Goal: Task Accomplishment & Management: Use online tool/utility

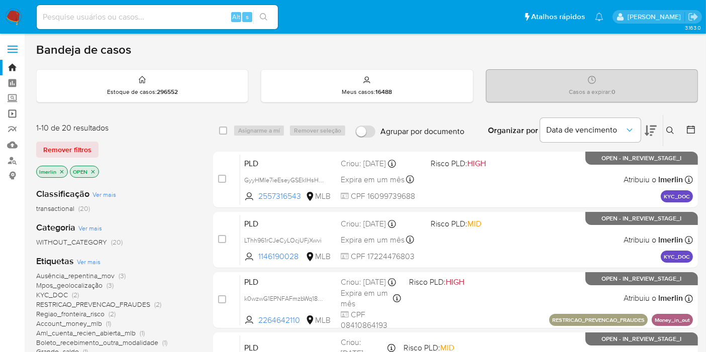
click at [10, 116] on link "Operações em massa" at bounding box center [60, 114] width 120 height 16
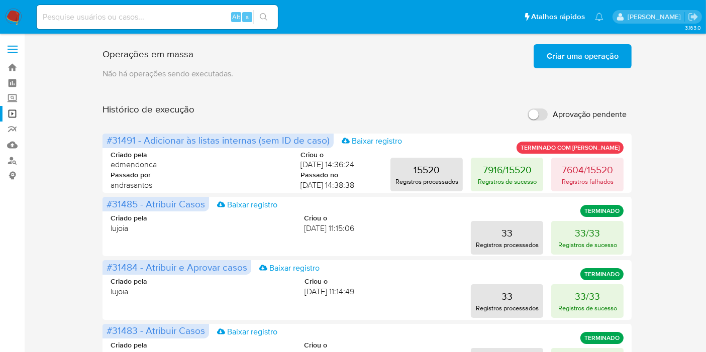
click at [353, 107] on div "Histórico de execução Aprovação pendente" at bounding box center [366, 114] width 529 height 22
click at [612, 63] on span "Criar uma operação" at bounding box center [582, 56] width 72 height 22
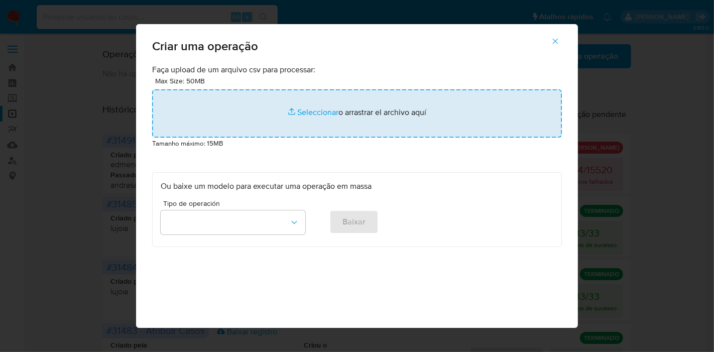
click at [322, 113] on input "file" at bounding box center [357, 113] width 410 height 48
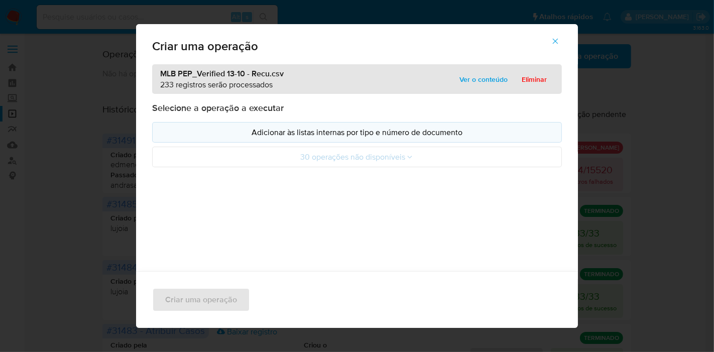
click at [449, 133] on p "Adicionar às listas internas por tipo e número de documento" at bounding box center [357, 133] width 393 height 12
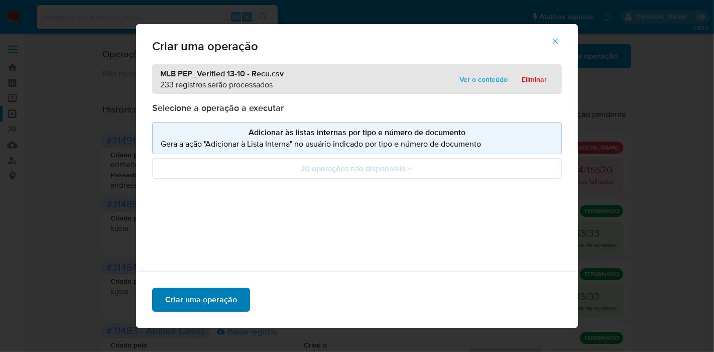
click at [203, 300] on span "Criar uma operação" at bounding box center [201, 300] width 72 height 22
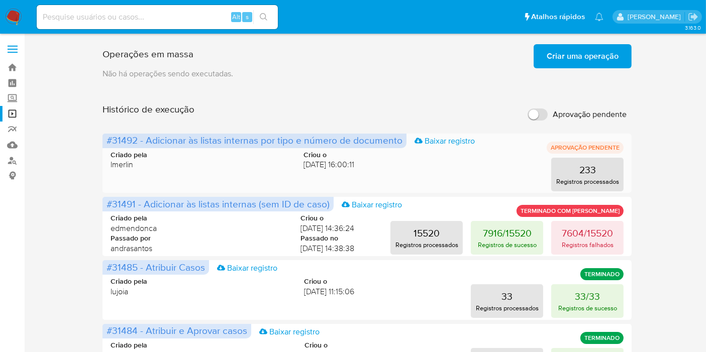
drag, startPoint x: 138, startPoint y: 144, endPoint x: 107, endPoint y: 143, distance: 30.6
click at [107, 143] on span "#31492 - Adicionar às listas internas por tipo e número de documento" at bounding box center [254, 140] width 296 height 14
drag, startPoint x: 107, startPoint y: 143, endPoint x: 136, endPoint y: 144, distance: 28.6
click at [136, 144] on span "#31492 - Adicionar às listas internas por tipo e número de documento" at bounding box center [254, 140] width 296 height 14
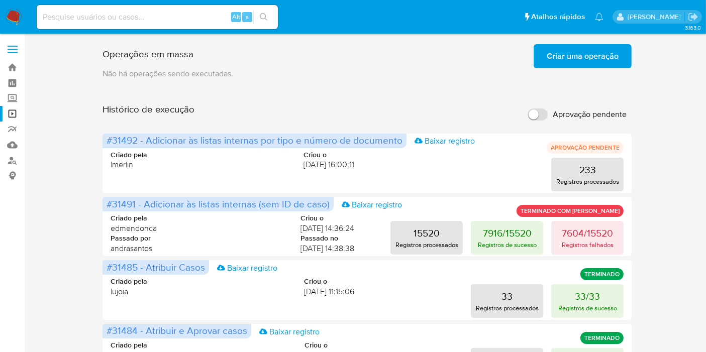
drag, startPoint x: 136, startPoint y: 142, endPoint x: 103, endPoint y: 140, distance: 33.2
click at [103, 140] on span "#31492 - Adicionar às listas internas por tipo e número de documento Baixar reg…" at bounding box center [254, 141] width 304 height 15
click at [113, 139] on span "#31492 - Adicionar às listas internas por tipo e número de documento" at bounding box center [254, 140] width 296 height 14
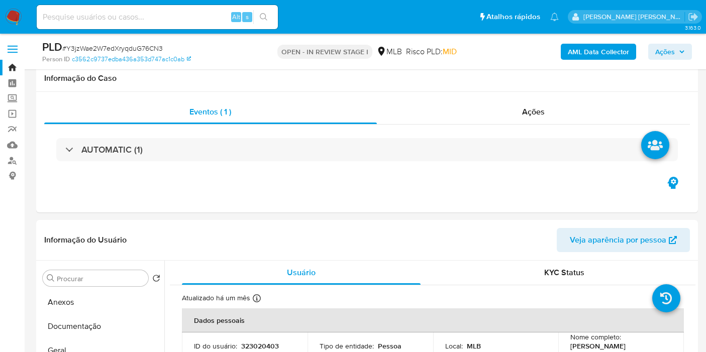
select select "10"
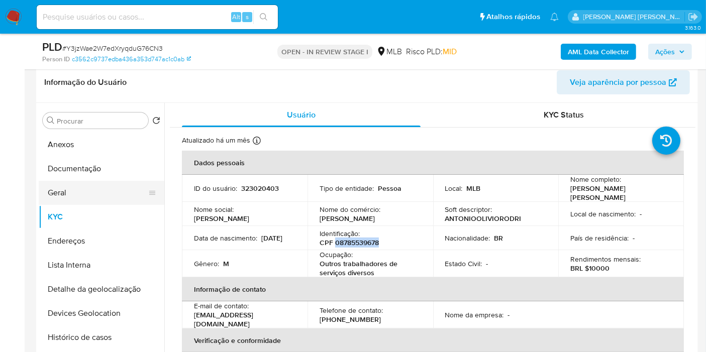
click at [93, 186] on button "Geral" at bounding box center [98, 193] width 118 height 24
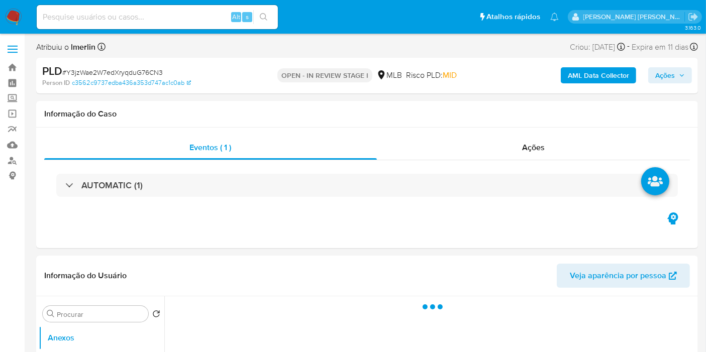
select select "10"
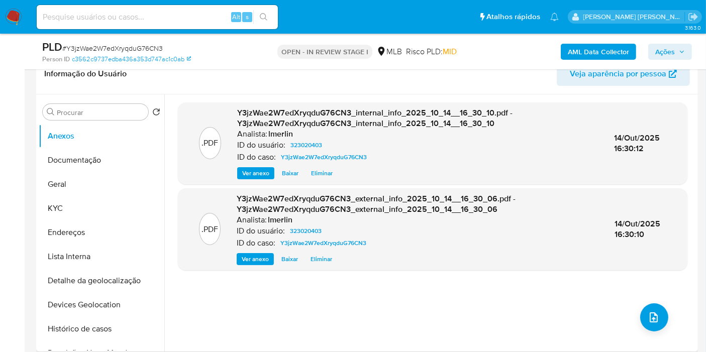
scroll to position [111, 0]
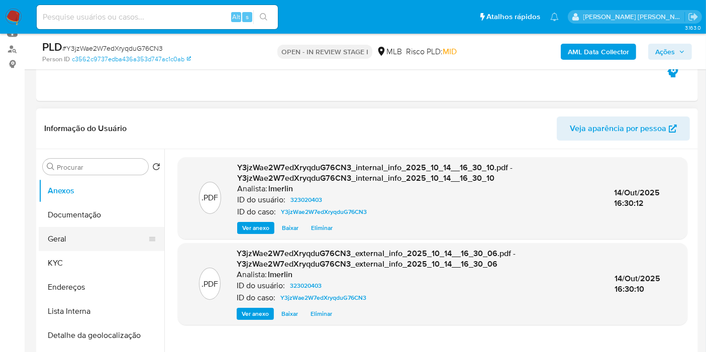
click at [93, 235] on button "Geral" at bounding box center [98, 239] width 118 height 24
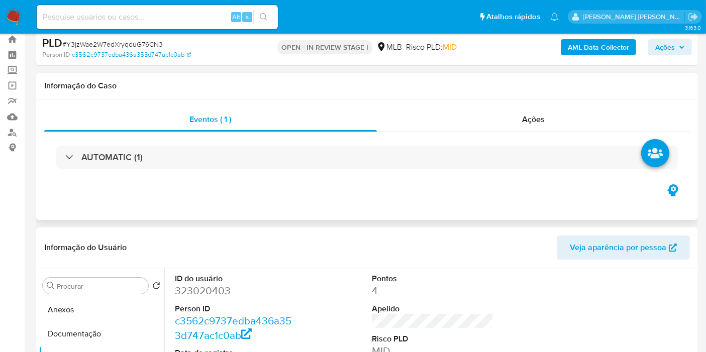
scroll to position [0, 0]
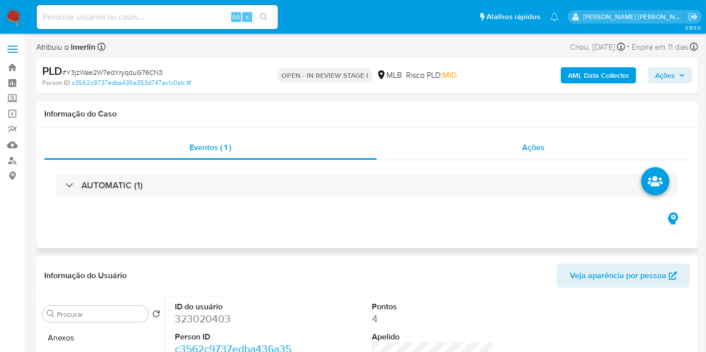
click at [555, 143] on div "Ações" at bounding box center [533, 148] width 313 height 24
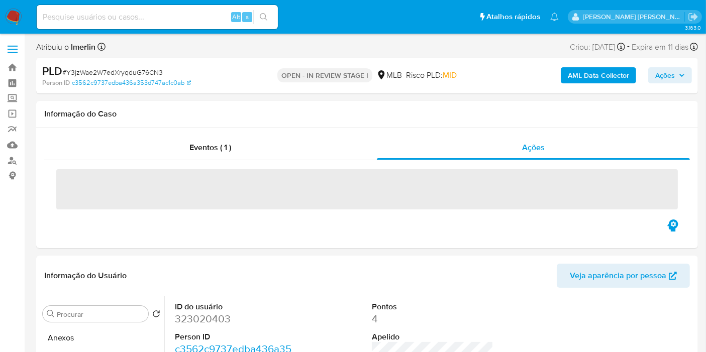
click at [675, 75] on span "Ações" at bounding box center [670, 75] width 30 height 14
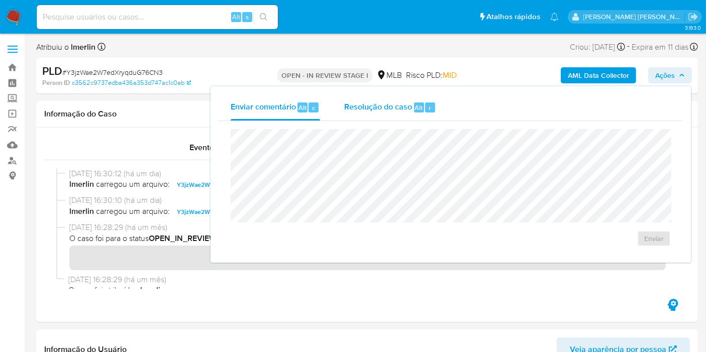
click at [373, 111] on span "Resolução do caso" at bounding box center [378, 107] width 68 height 12
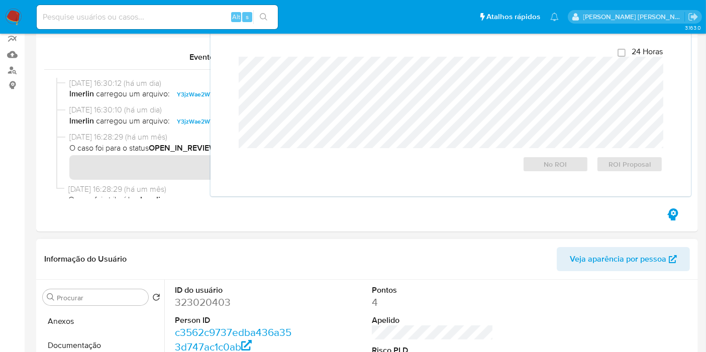
scroll to position [167, 0]
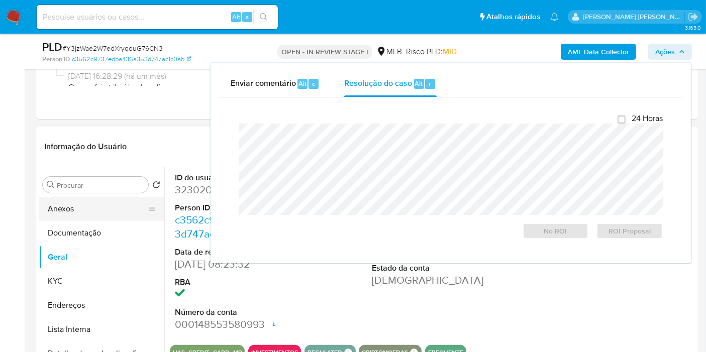
click at [77, 217] on button "Anexos" at bounding box center [98, 209] width 118 height 24
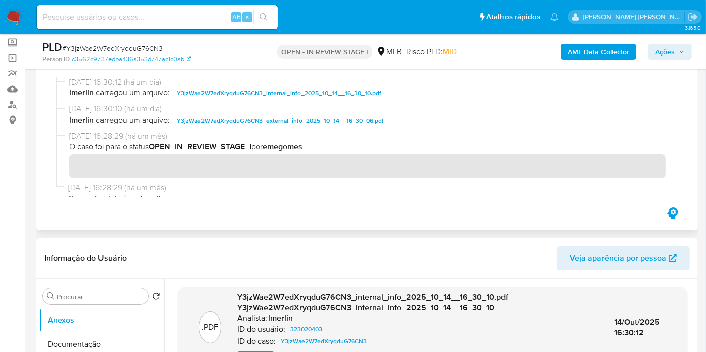
scroll to position [0, 0]
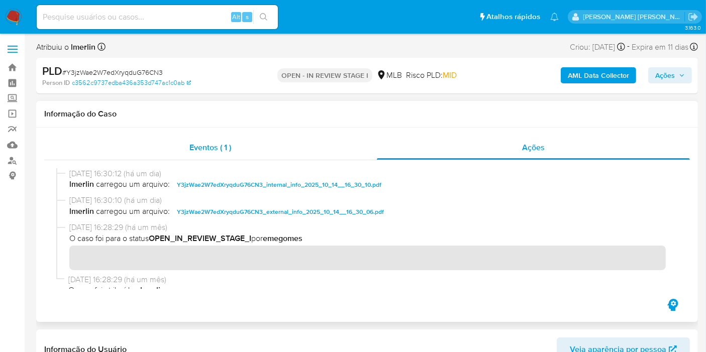
click at [254, 143] on div "Eventos ( 1 )" at bounding box center [210, 148] width 332 height 24
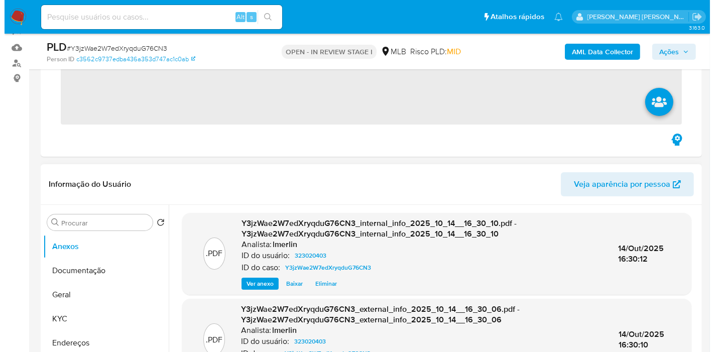
scroll to position [167, 0]
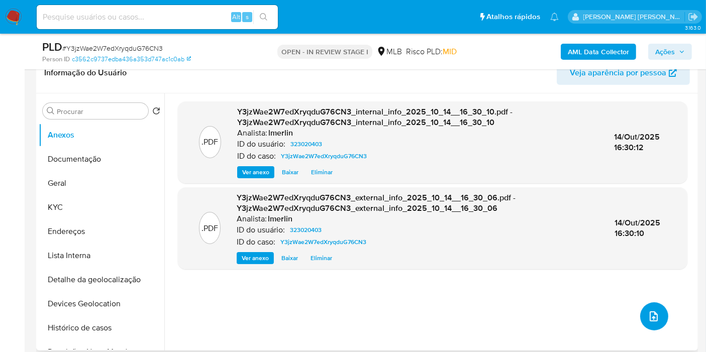
click at [640, 309] on button "upload-file" at bounding box center [654, 316] width 28 height 28
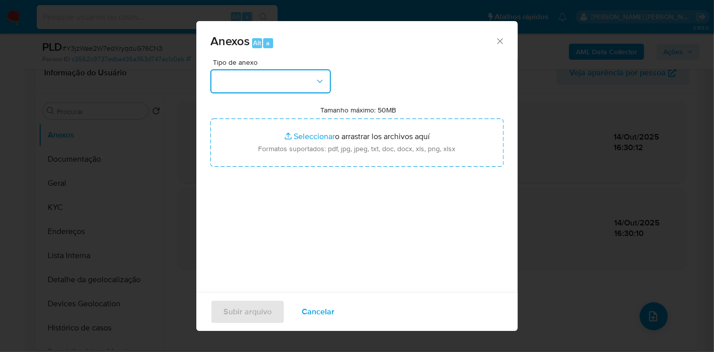
click at [293, 77] on button "button" at bounding box center [270, 81] width 121 height 24
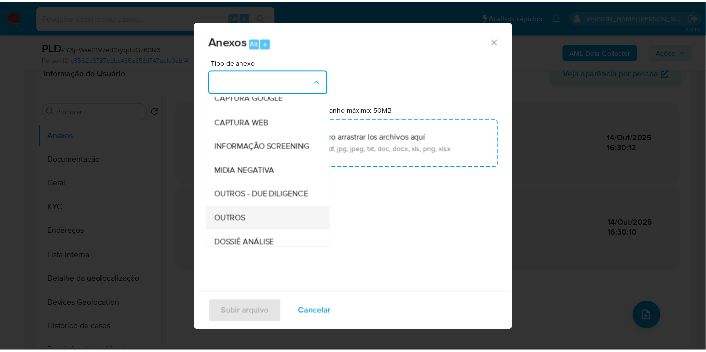
scroll to position [111, 0]
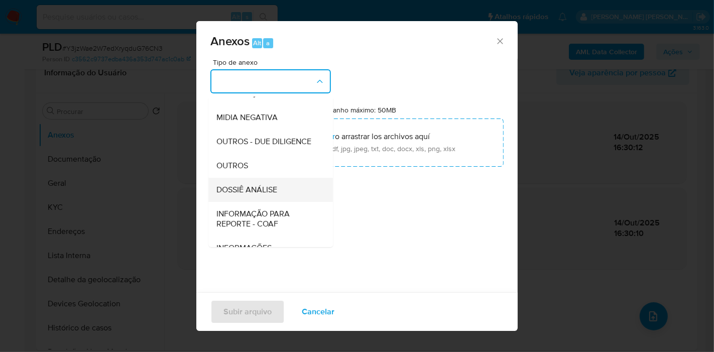
click at [304, 202] on div "DOSSIÊ ANÁLISE" at bounding box center [267, 190] width 102 height 24
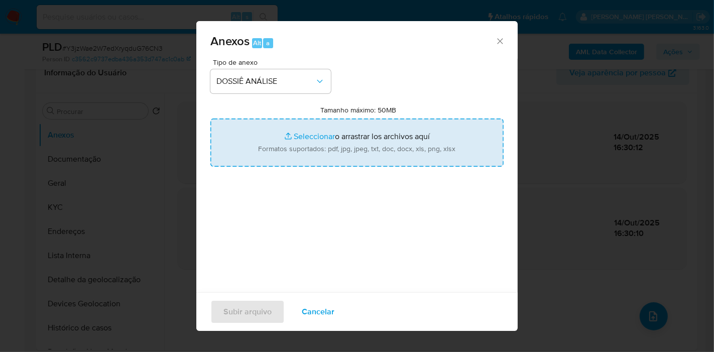
click at [347, 130] on input "Tamanho máximo: 50MB Seleccionar archivos" at bounding box center [356, 143] width 293 height 48
type input "C:\fakepath\SAR - XXX - CPF 08785539678 - ANTONIO OLIVIO RODRIGUES LOPES.pdf"
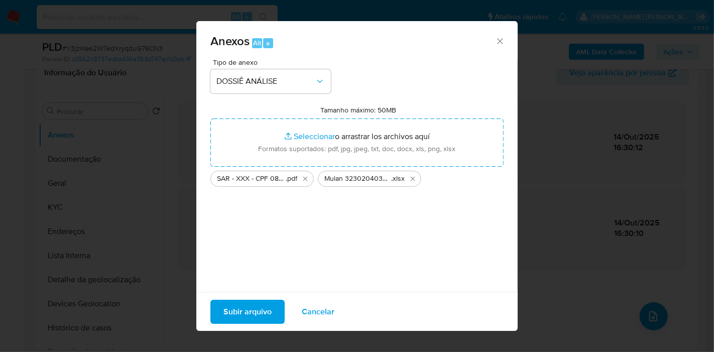
click at [238, 315] on span "Subir arquivo" at bounding box center [247, 312] width 48 height 22
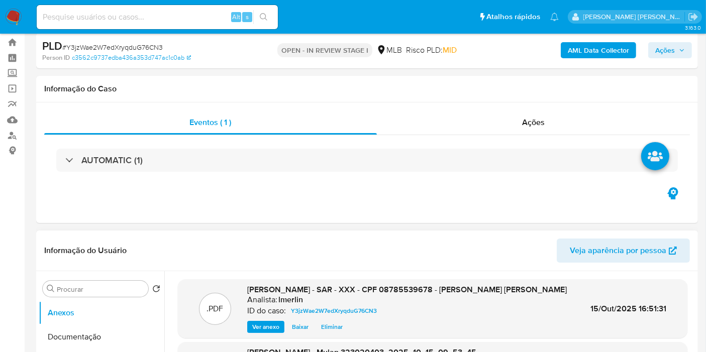
scroll to position [0, 0]
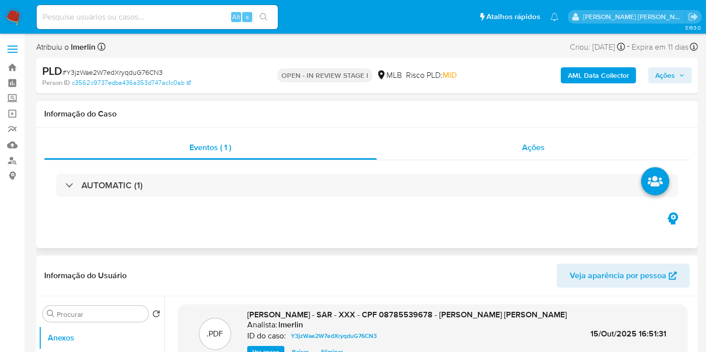
click at [568, 147] on div "Ações" at bounding box center [533, 148] width 313 height 24
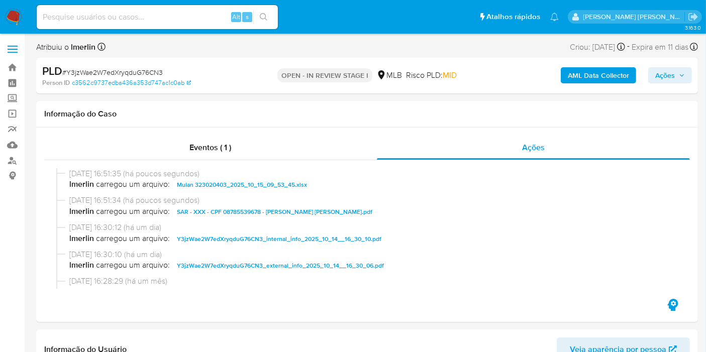
click at [663, 83] on div "AML Data Collector Ações" at bounding box center [585, 76] width 214 height 24
click at [666, 81] on span "Ações" at bounding box center [665, 75] width 20 height 16
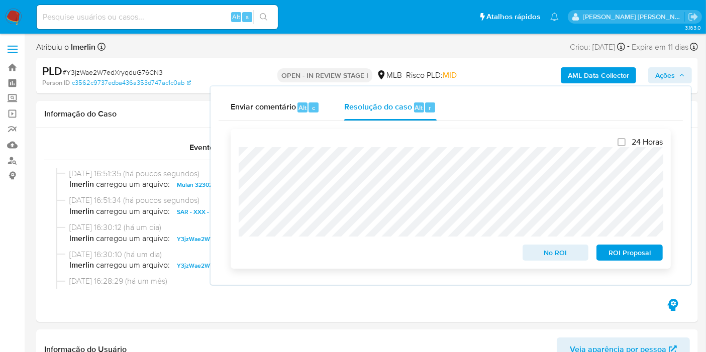
click at [624, 250] on span "ROI Proposal" at bounding box center [629, 253] width 52 height 14
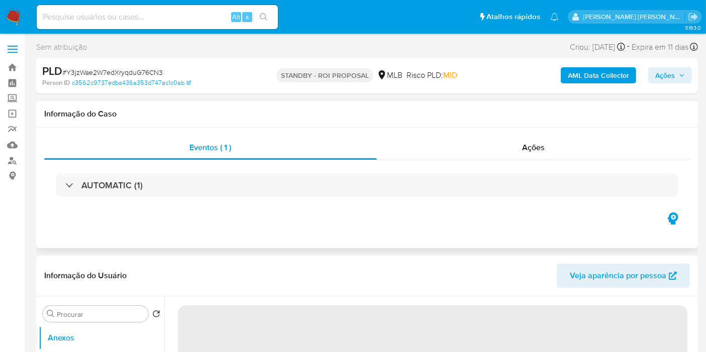
select select "10"
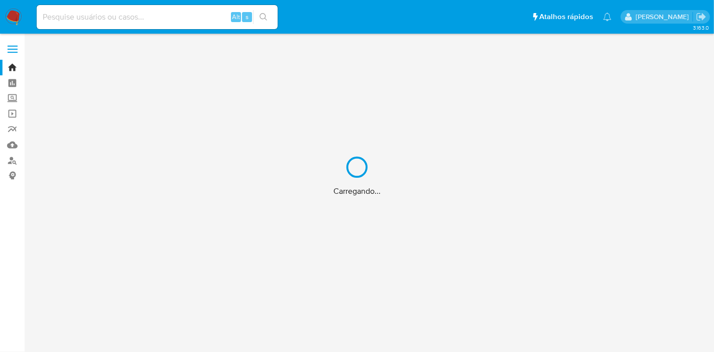
click at [128, 16] on div "Carregando..." at bounding box center [357, 176] width 714 height 352
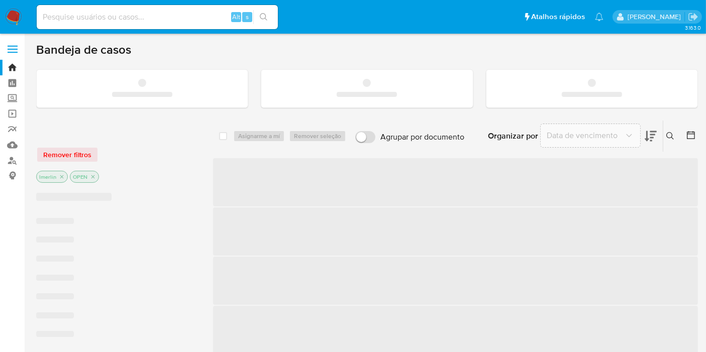
click at [149, 16] on input at bounding box center [157, 17] width 241 height 13
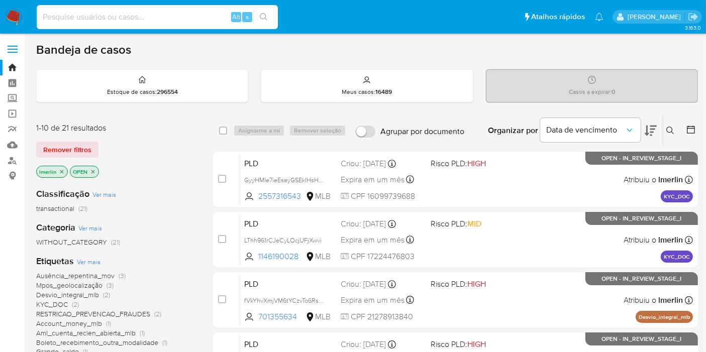
paste input "9rinNP5rAP1sWgT41mArsRpS"
type input "9rinNP5rAP1sWgT41mArsRpS"
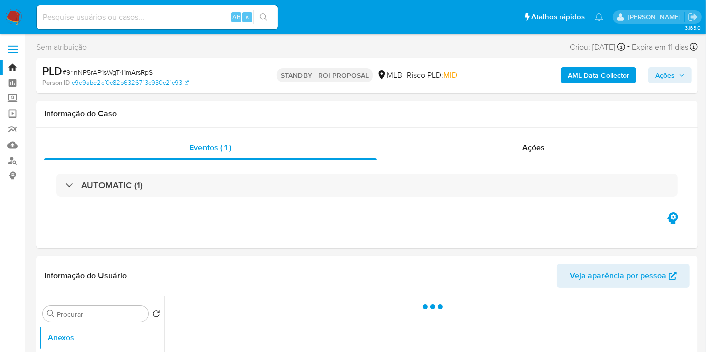
click at [261, 181] on div "AUTOMATIC (1)" at bounding box center [366, 185] width 621 height 23
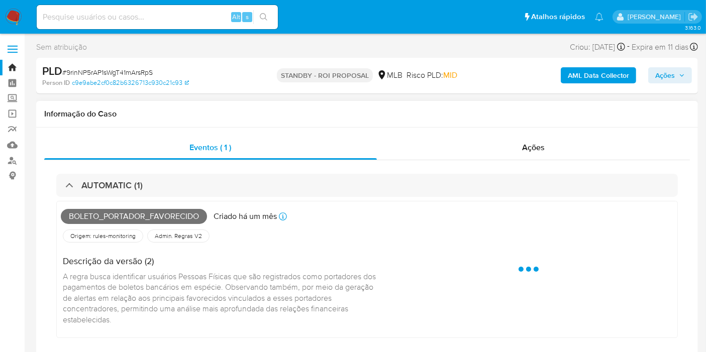
select select "10"
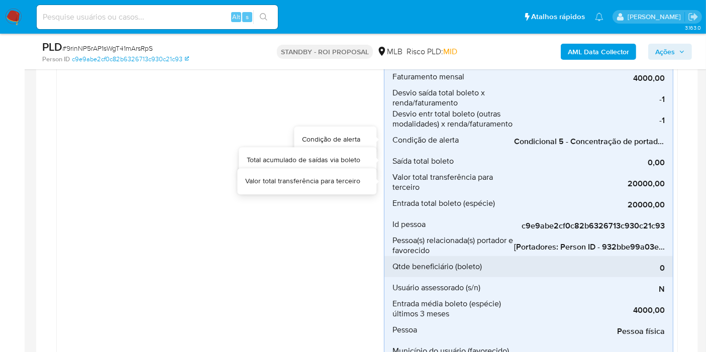
scroll to position [446, 0]
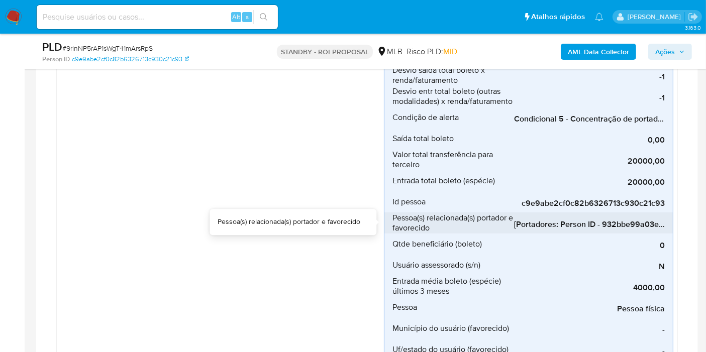
click at [580, 220] on span "[Portadores: Person ID - 932bbe99a03ec1c56f04891b5516b9bb]; [Favorecidos: Perso…" at bounding box center [589, 224] width 151 height 10
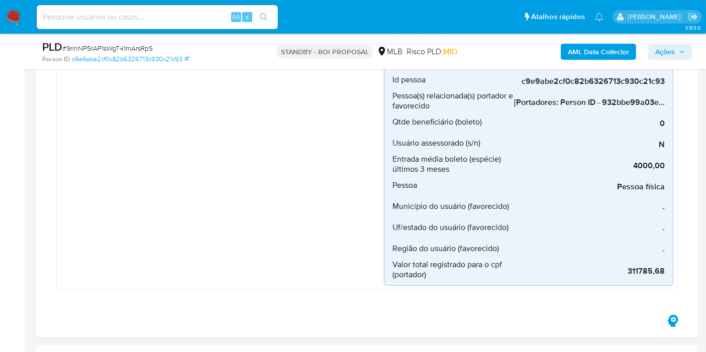
scroll to position [725, 0]
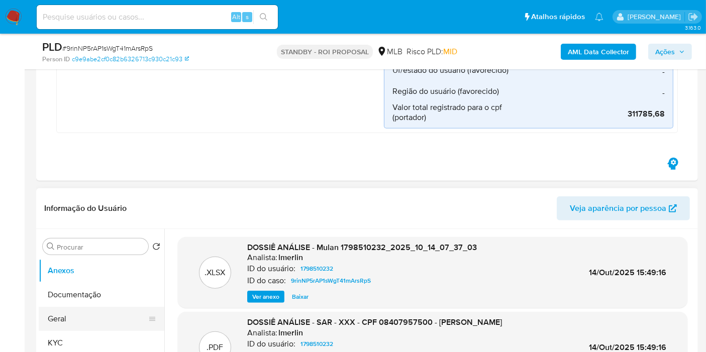
click at [70, 317] on button "Geral" at bounding box center [98, 319] width 118 height 24
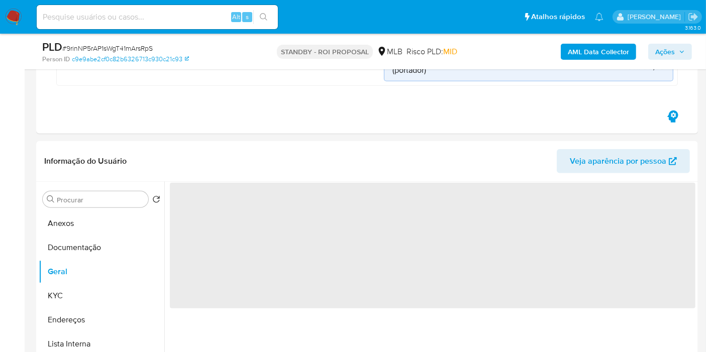
scroll to position [837, 0]
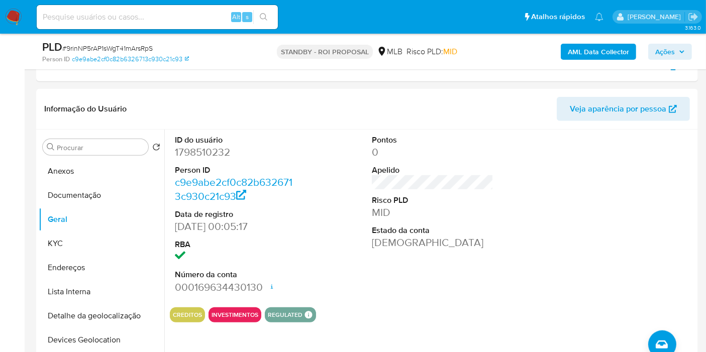
click at [1, 218] on aside "Bandeja Painel Screening Pesquisa em Listas Watchlist Ferramentas Operações em …" at bounding box center [12, 264] width 25 height 2202
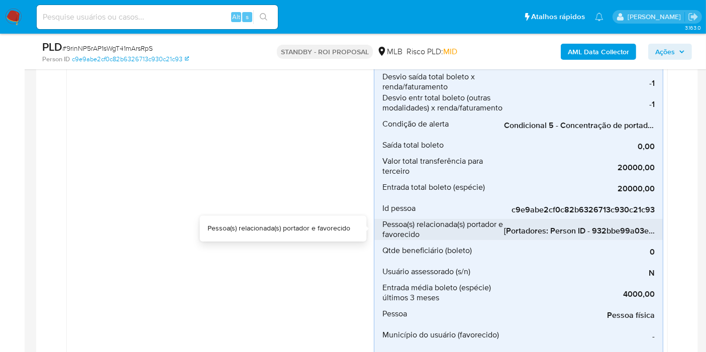
scroll to position [390, 0]
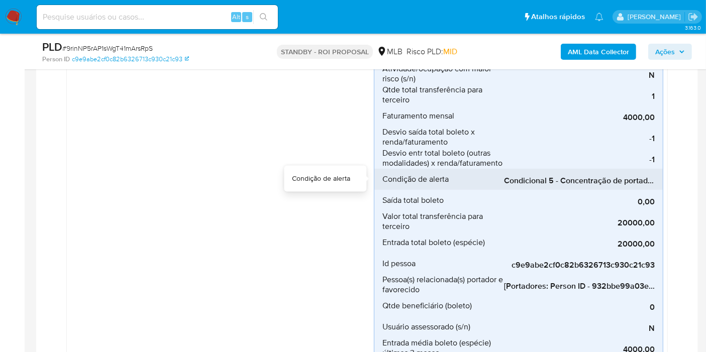
click at [553, 178] on span "Condicional 5 - Concentração de portador_espécie (Visão Favorecido)" at bounding box center [579, 181] width 151 height 10
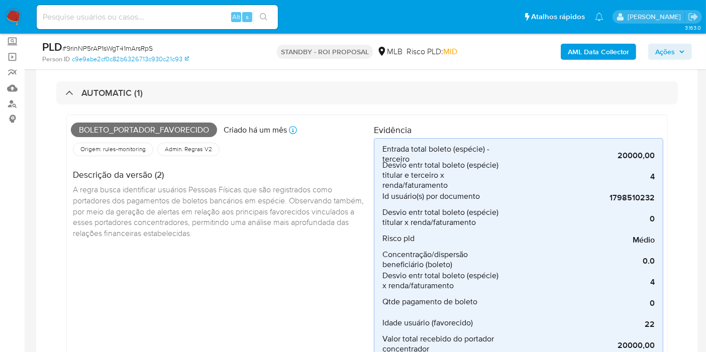
scroll to position [0, 0]
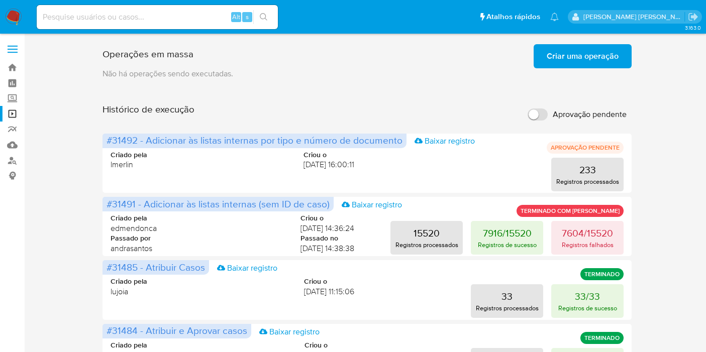
click at [575, 70] on p "Não há operações sendo executadas." at bounding box center [366, 73] width 529 height 11
click at [584, 59] on span "Criar uma operação" at bounding box center [582, 56] width 72 height 22
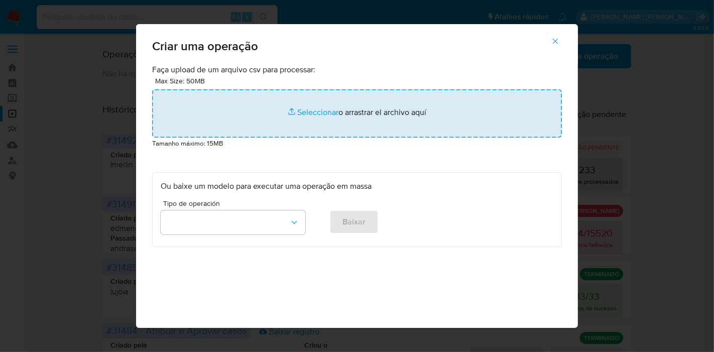
click at [387, 101] on input "file" at bounding box center [357, 113] width 410 height 48
